Goal: Task Accomplishment & Management: Use online tool/utility

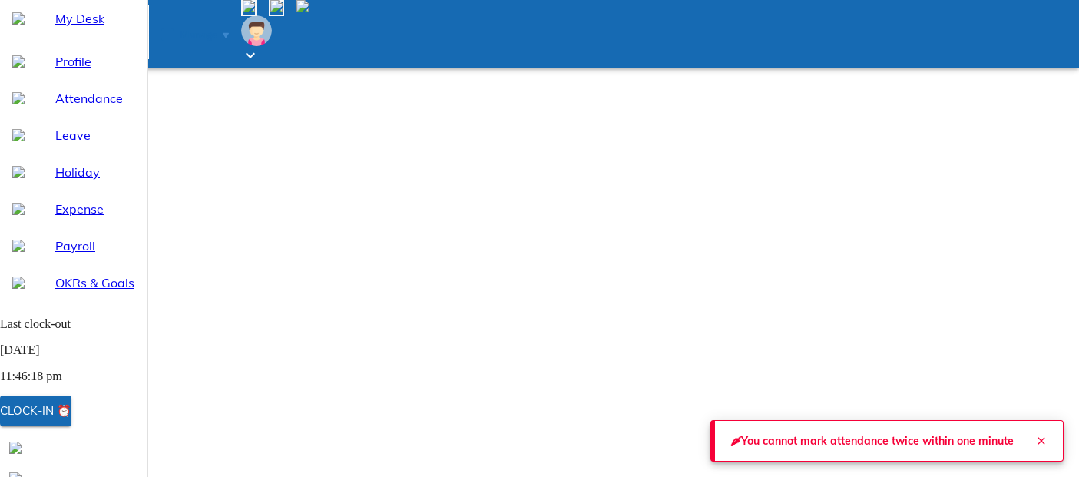
select select "9"
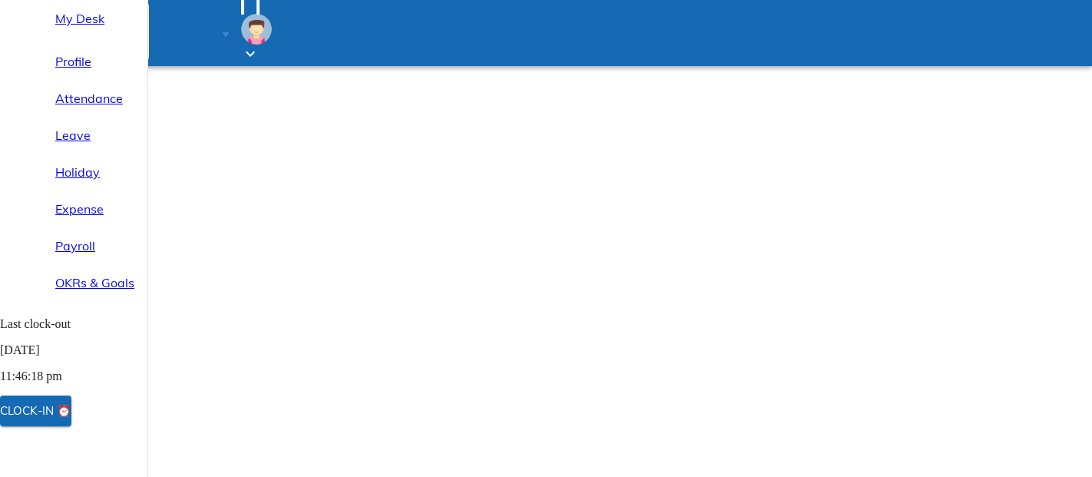
select select "9"
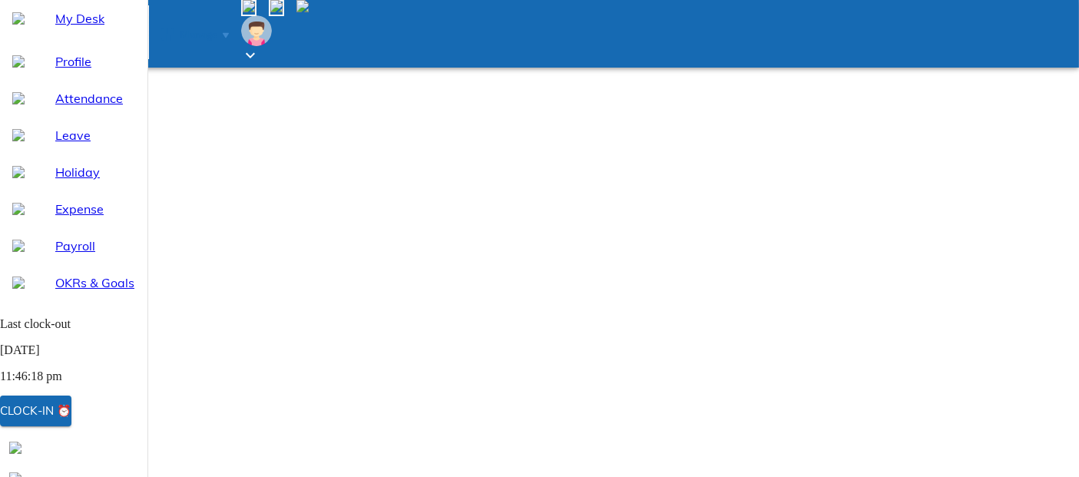
select select "9"
click at [71, 411] on div "Clock-in ⏰" at bounding box center [35, 411] width 71 height 20
click at [84, 411] on div "Clock-out ⏰" at bounding box center [42, 411] width 84 height 20
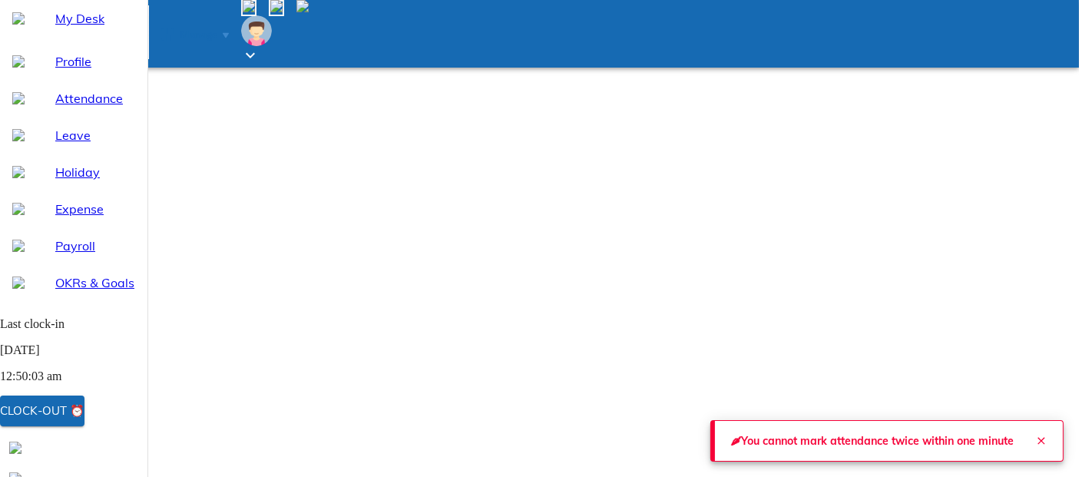
click at [84, 411] on div "Clock-out ⏰" at bounding box center [42, 411] width 84 height 20
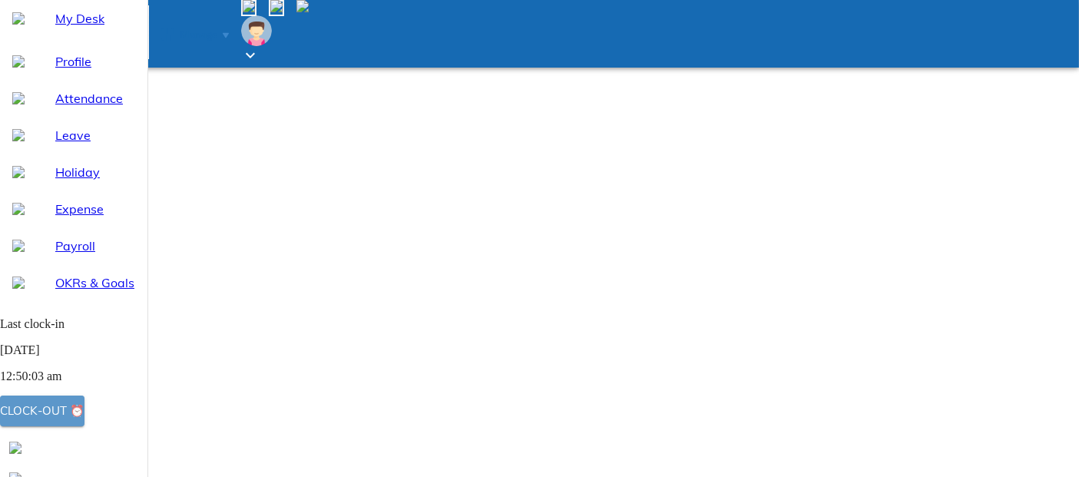
click at [84, 410] on div "Clock-out ⏰" at bounding box center [42, 411] width 84 height 20
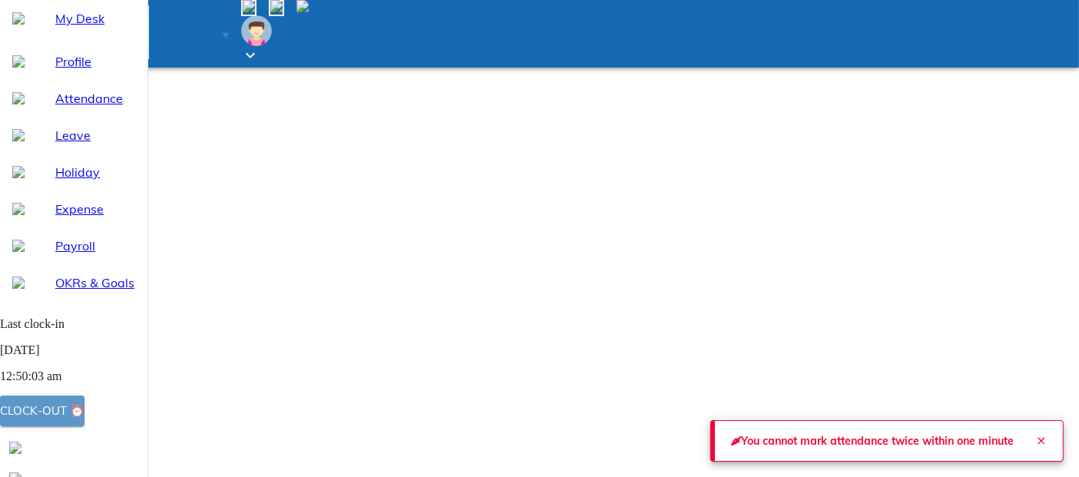
click at [84, 413] on div "Clock-out ⏰" at bounding box center [42, 411] width 84 height 20
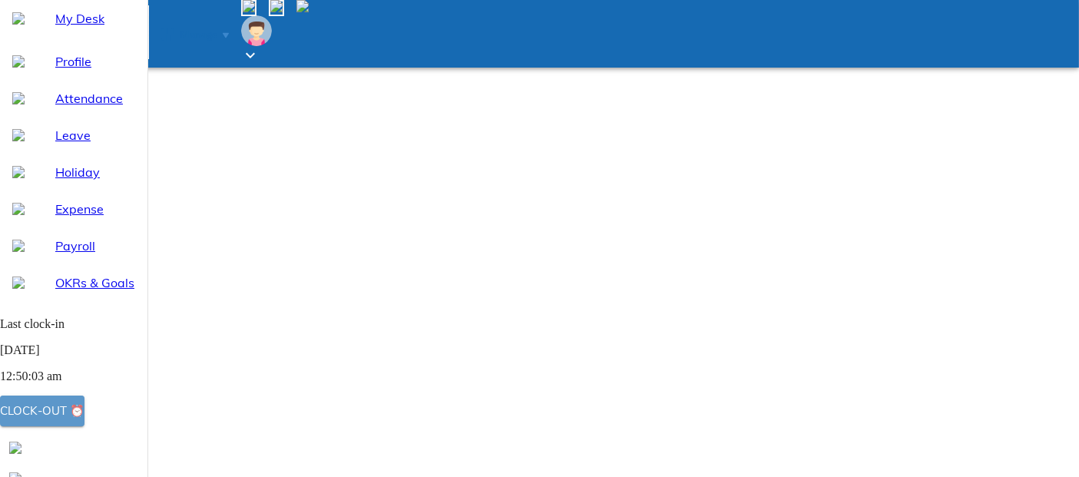
click at [84, 410] on div "Clock-out ⏰" at bounding box center [42, 411] width 84 height 20
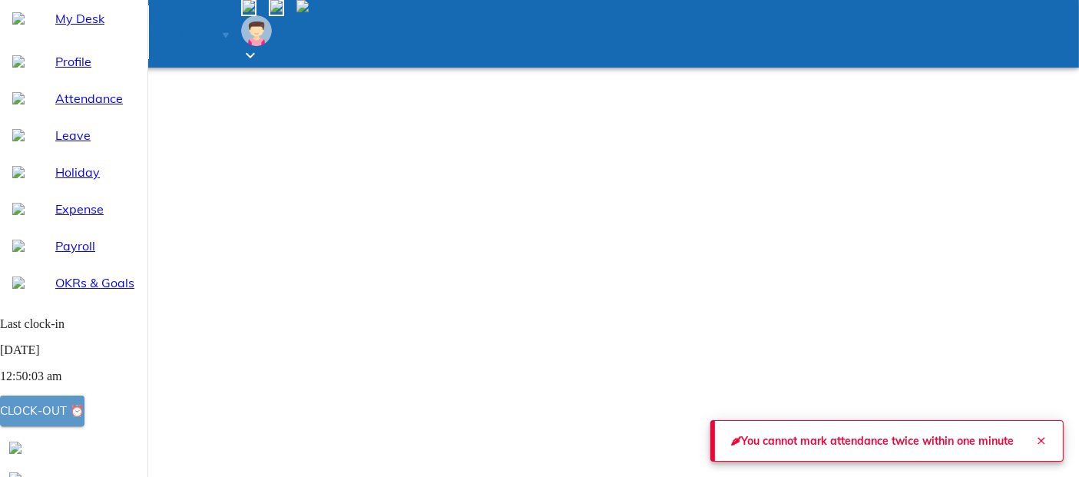
click at [84, 418] on div "Clock-out ⏰" at bounding box center [42, 411] width 84 height 20
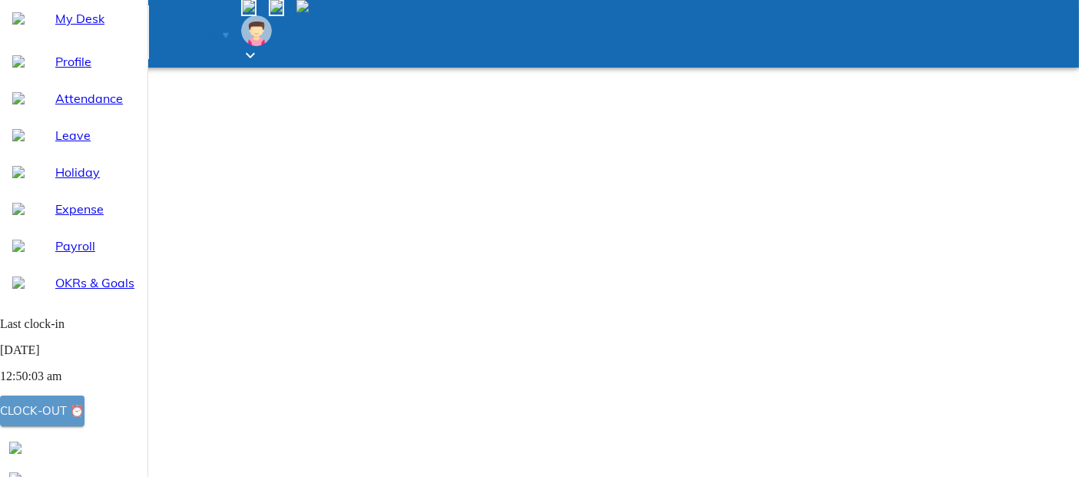
click at [84, 409] on div "Clock-out ⏰" at bounding box center [42, 411] width 84 height 20
select select "9"
